Goal: Use online tool/utility: Use online tool/utility

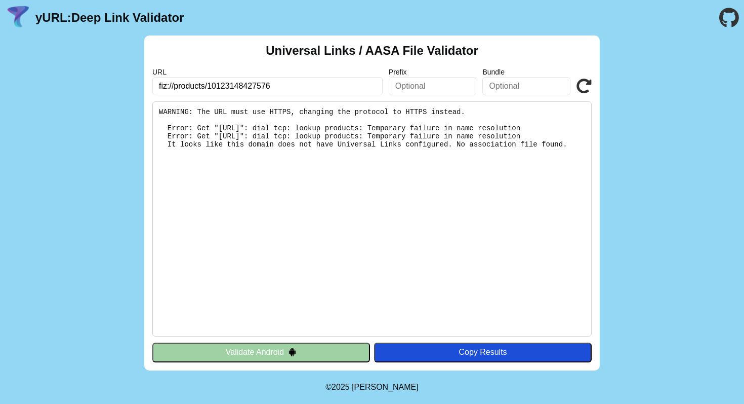
click at [313, 350] on button "Validate Android" at bounding box center [261, 351] width 218 height 19
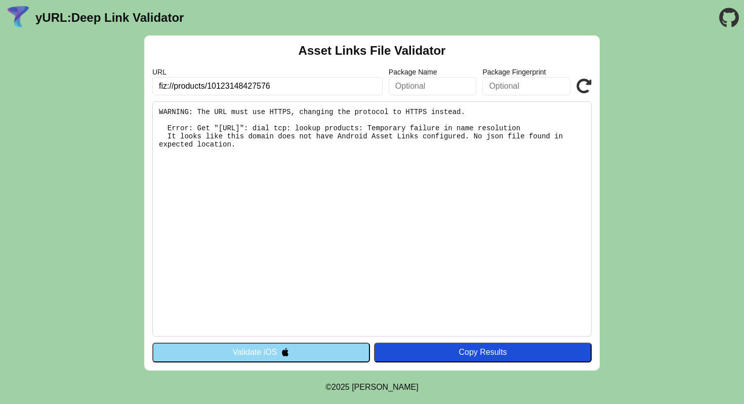
click at [246, 121] on pre "WARNING: The URL must use HTTPS, changing the protocol to HTTPS instead. Error:…" at bounding box center [371, 218] width 439 height 235
